Goal: Check status: Check status

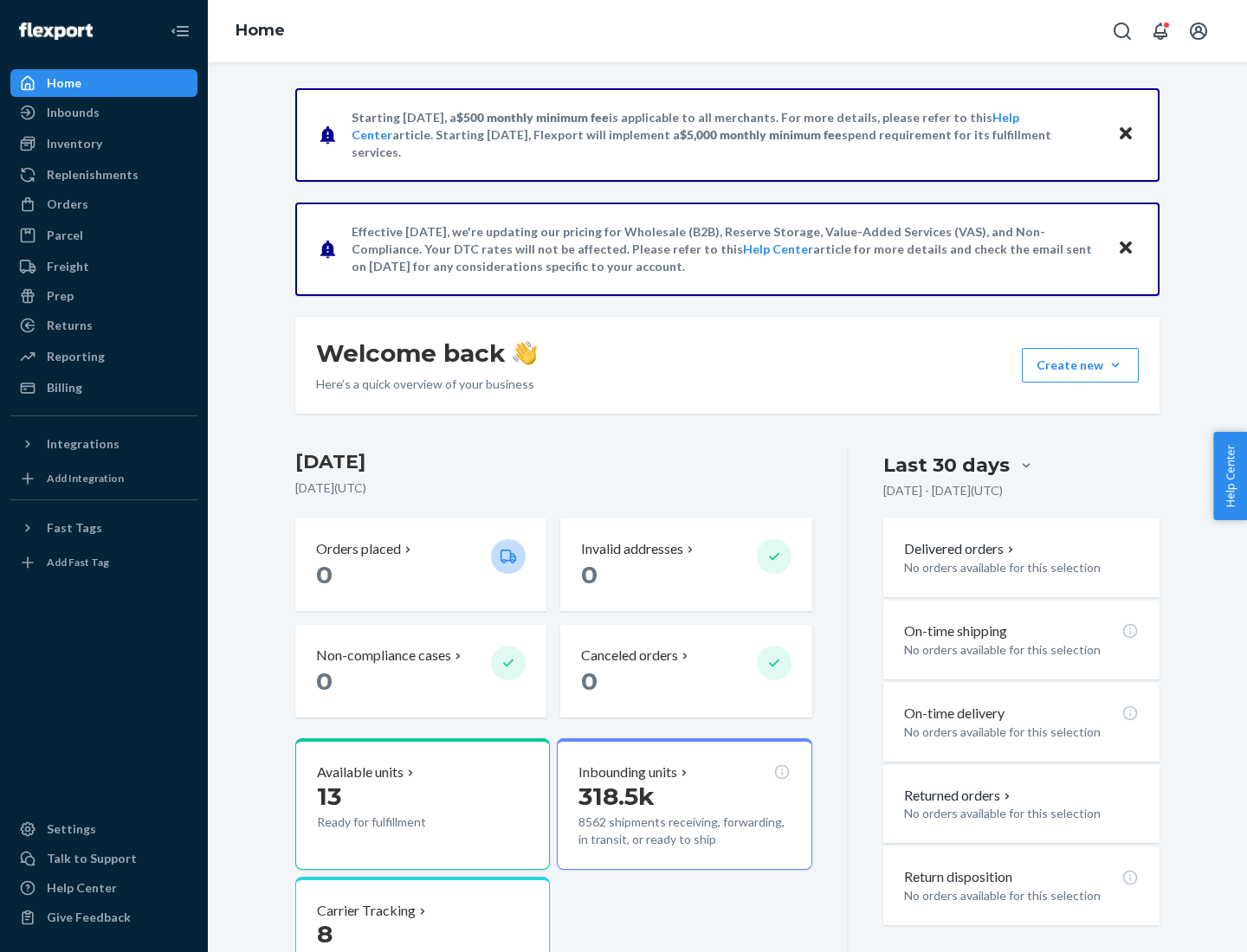
click at [1115, 365] on button "Create new Create new inbound Create new order Create new product" at bounding box center [1080, 364] width 117 height 34
click at [72, 113] on div "Inbounds" at bounding box center [74, 113] width 53 height 18
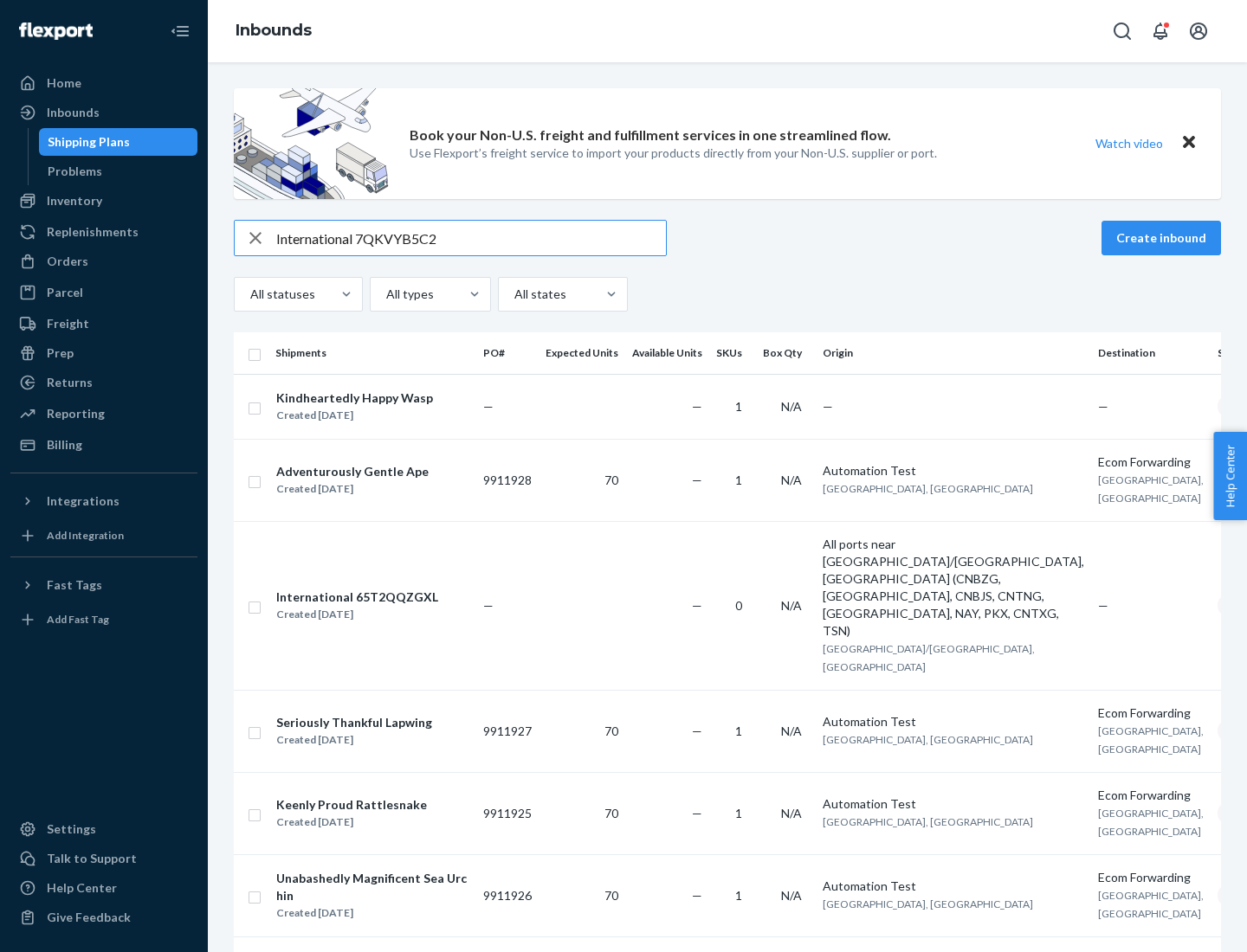
type input "International 7QKVYB5C29"
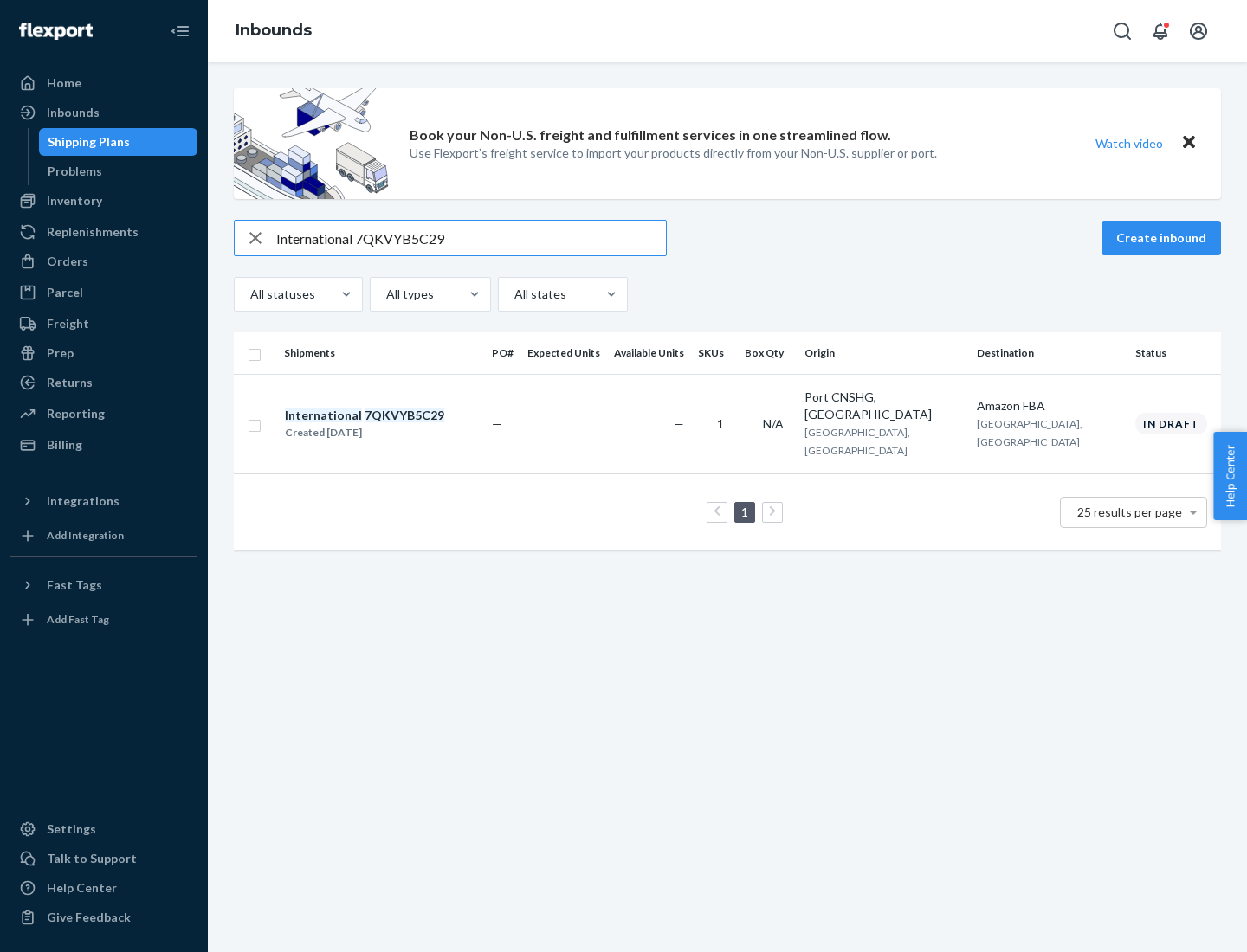
click at [394, 424] on div "Created [DATE]" at bounding box center [365, 433] width 159 height 18
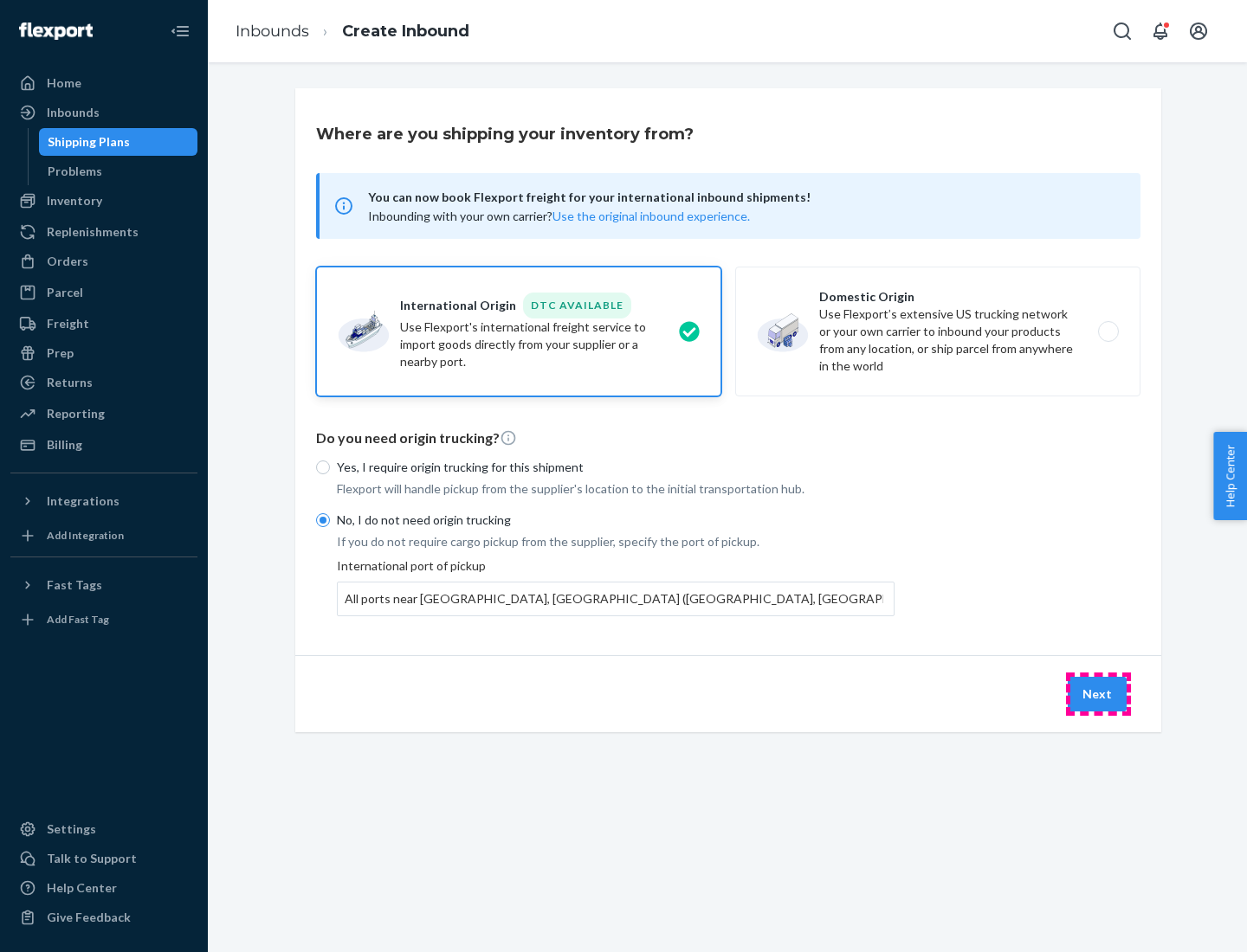
click at [1098, 694] on button "Next" at bounding box center [1097, 694] width 59 height 34
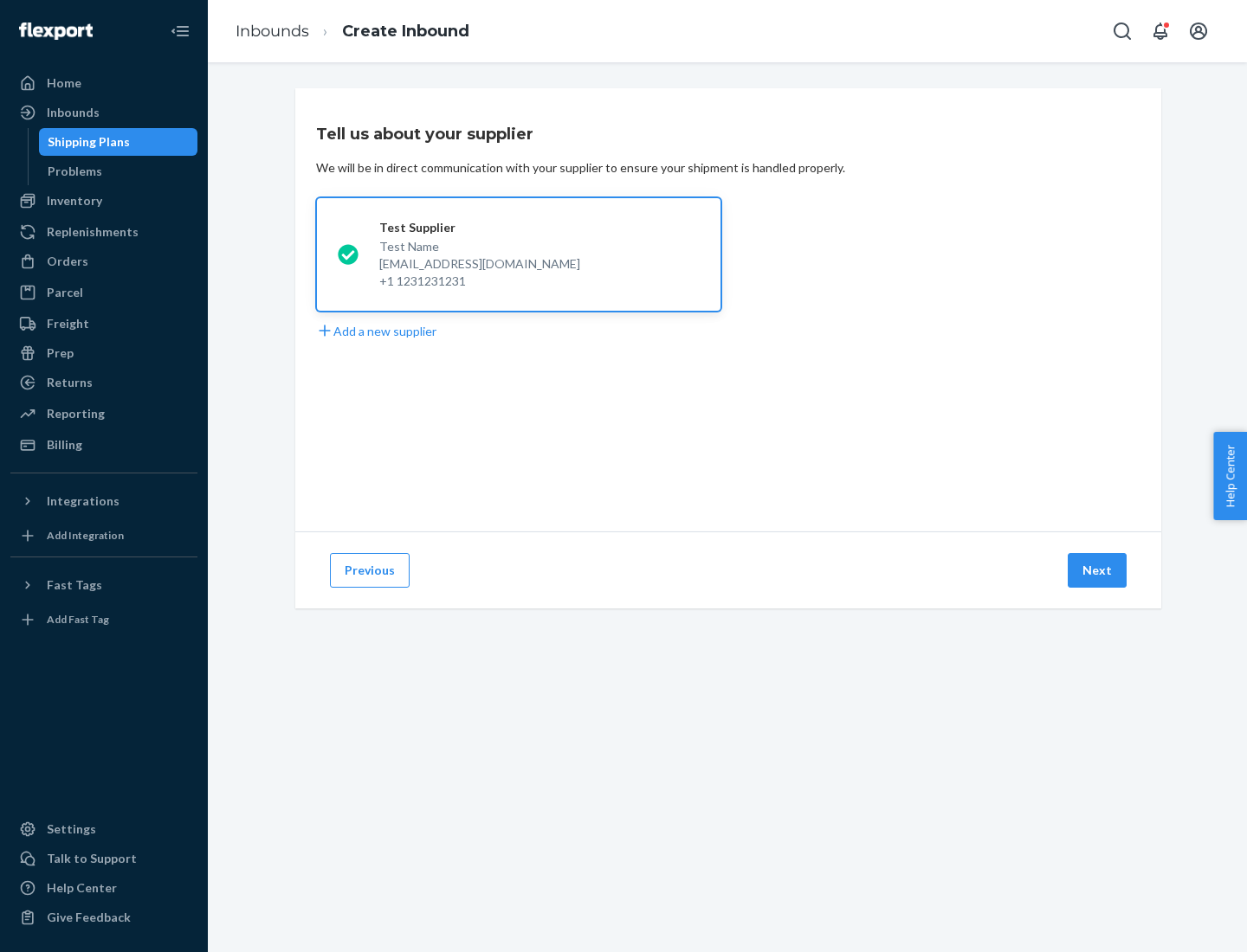
click at [1098, 571] on button "Next" at bounding box center [1097, 570] width 59 height 34
